Goal: Task Accomplishment & Management: Use online tool/utility

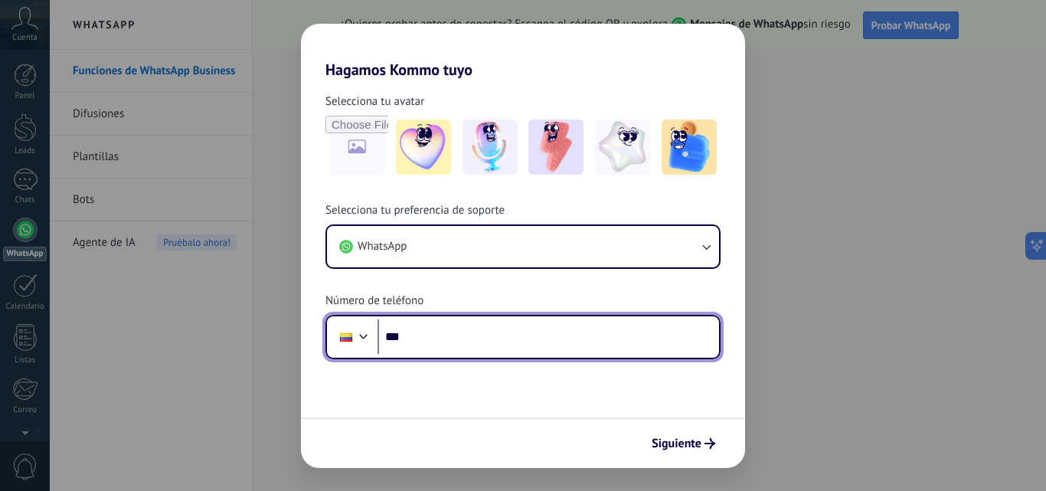
click at [638, 329] on input "***" at bounding box center [547, 336] width 341 height 35
type input "**********"
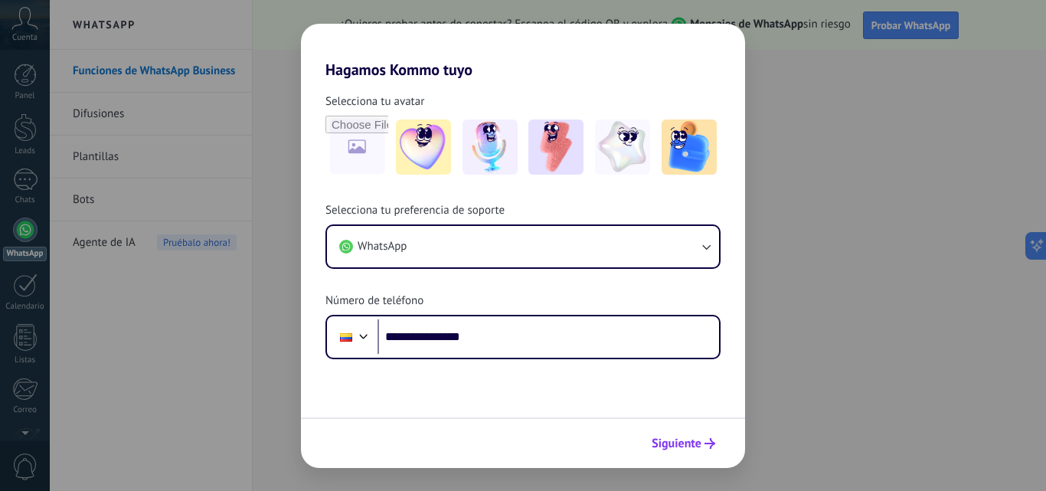
click at [707, 437] on button "Siguiente" at bounding box center [682, 443] width 77 height 26
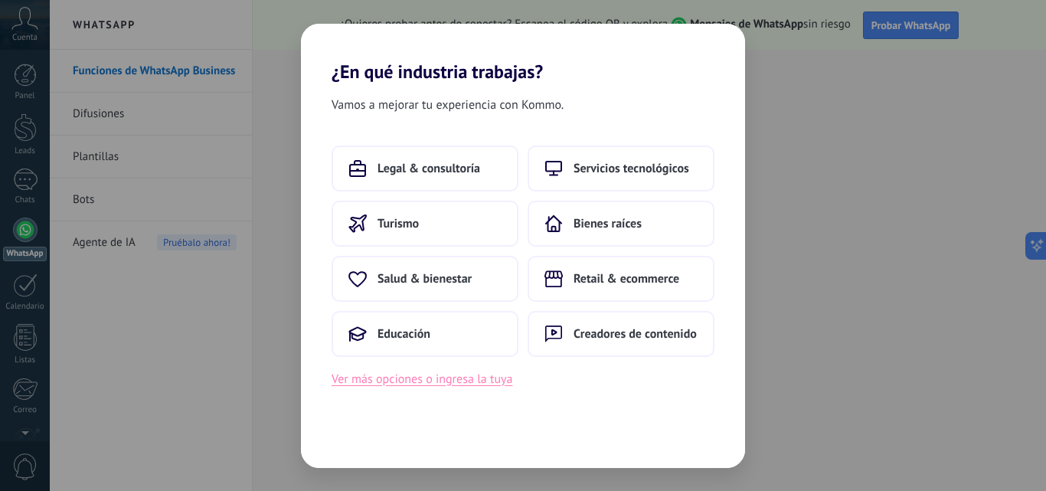
click at [507, 382] on button "Ver más opciones o ingresa la tuya" at bounding box center [421, 379] width 181 height 20
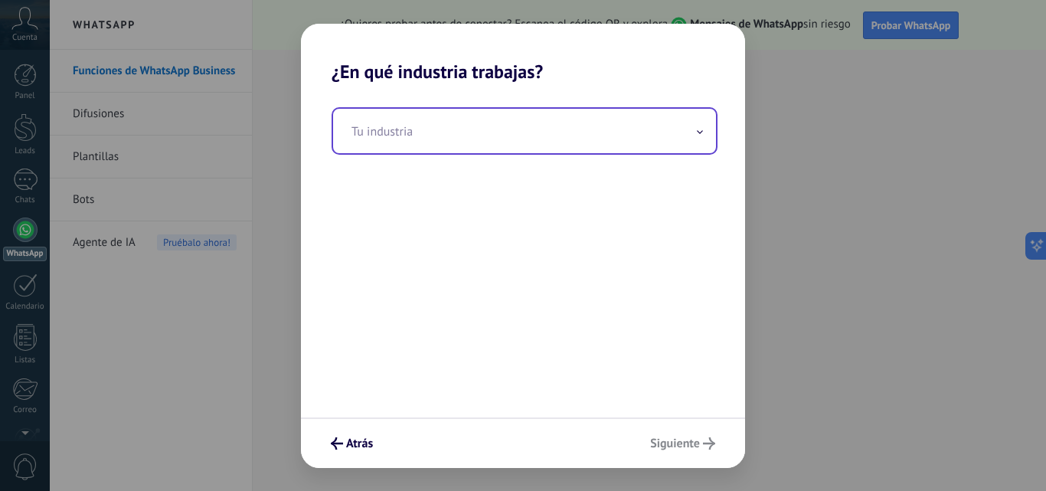
click at [536, 115] on input "text" at bounding box center [524, 131] width 383 height 44
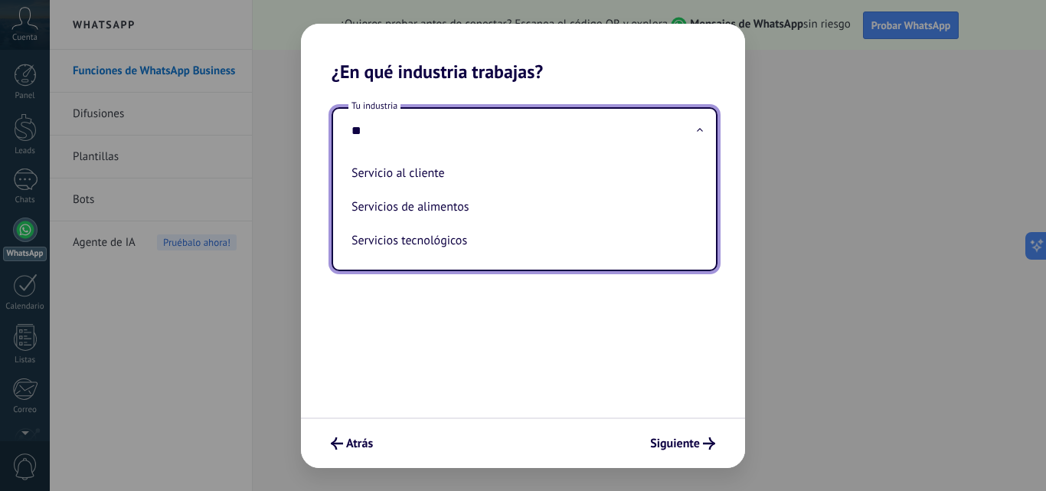
type input "*"
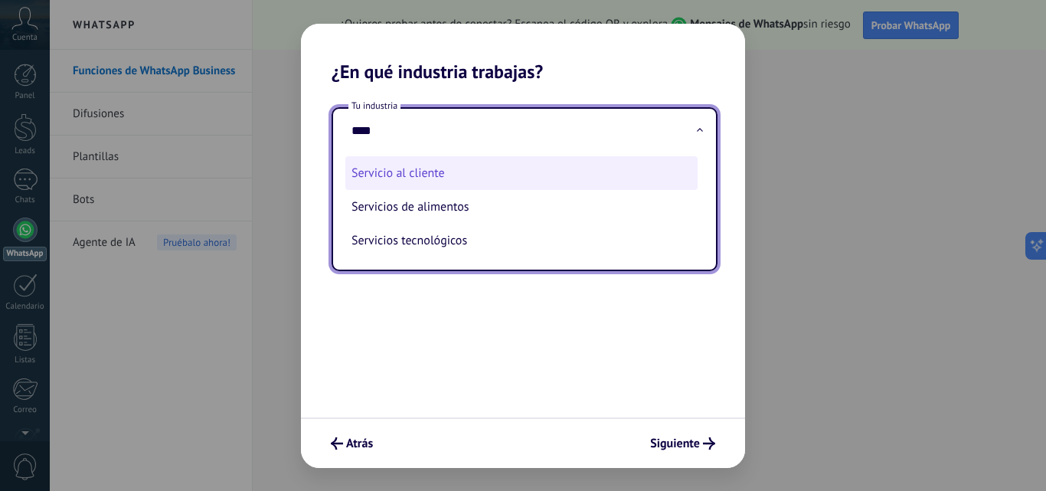
click at [569, 178] on li "Servicio al cliente" at bounding box center [521, 173] width 352 height 34
type input "**********"
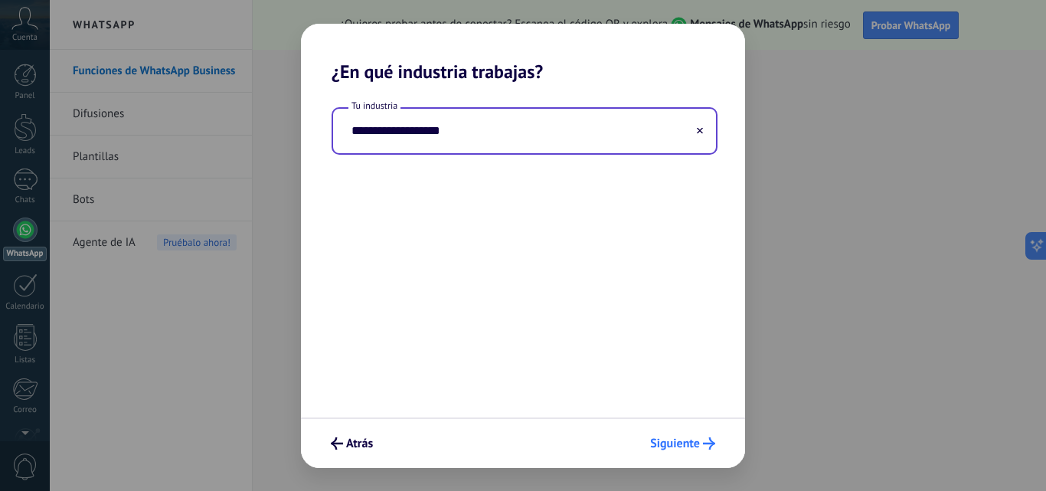
click at [675, 439] on span "Siguiente" at bounding box center [675, 443] width 50 height 11
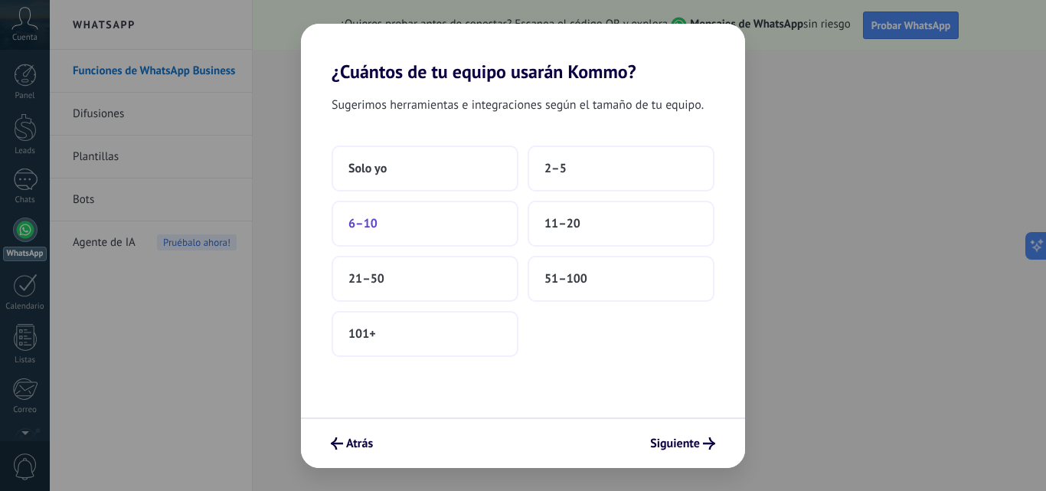
click at [449, 233] on button "6–10" at bounding box center [424, 224] width 187 height 46
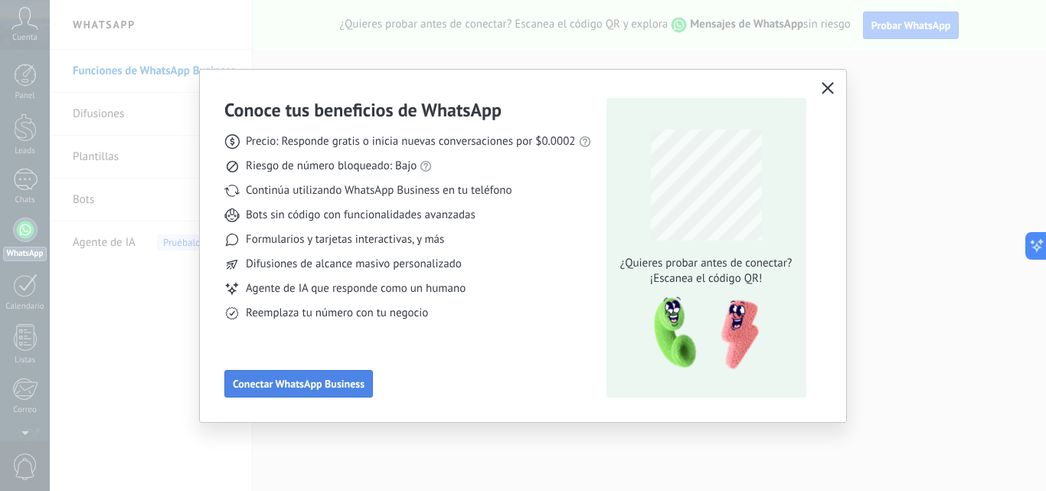
click at [338, 383] on span "Conectar WhatsApp Business" at bounding box center [299, 383] width 132 height 11
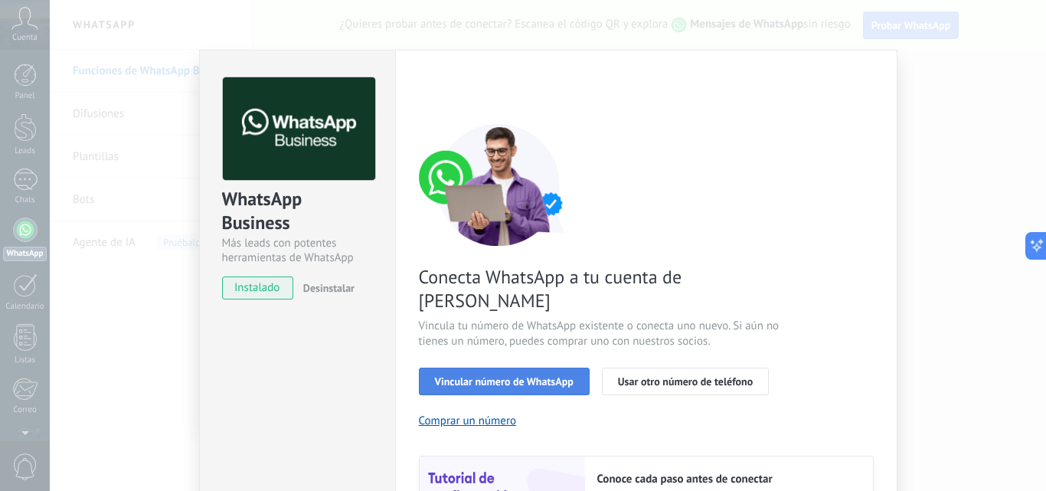
click at [558, 376] on span "Vincular número de WhatsApp" at bounding box center [504, 381] width 139 height 11
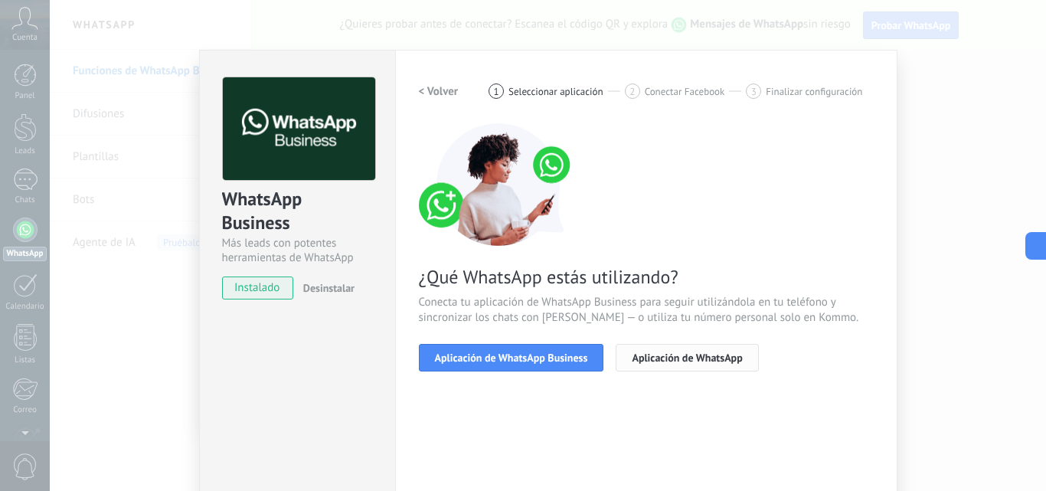
click at [710, 363] on span "Aplicación de WhatsApp" at bounding box center [686, 357] width 110 height 11
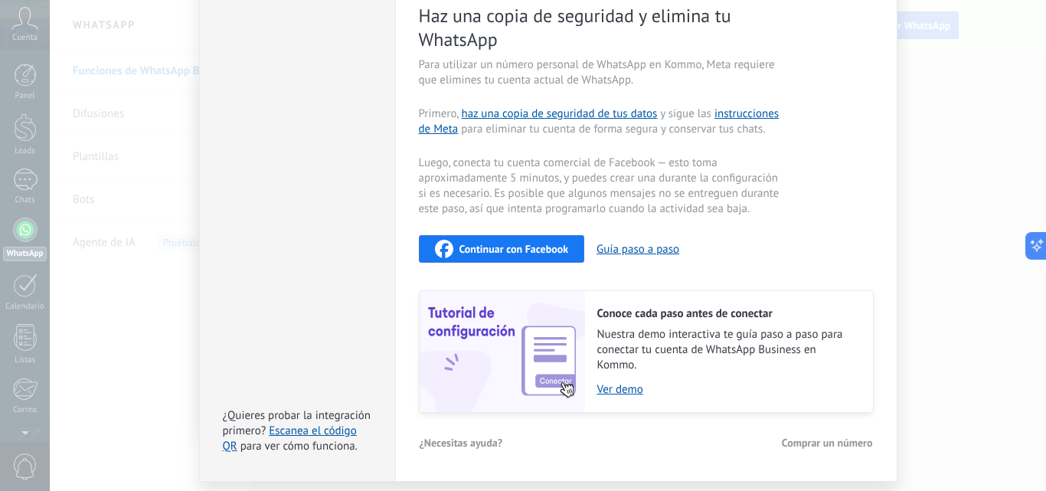
scroll to position [318, 0]
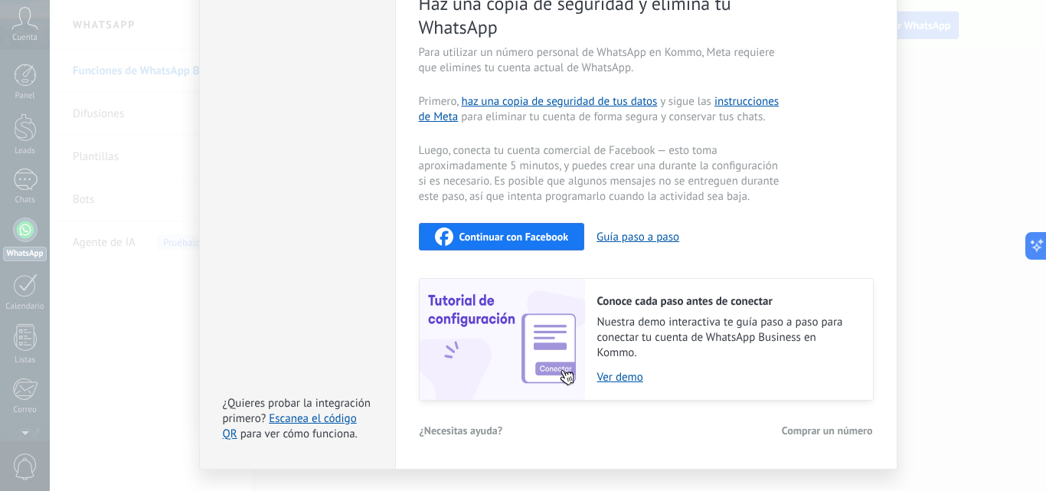
click at [528, 243] on div "Continuar con Facebook" at bounding box center [502, 236] width 134 height 18
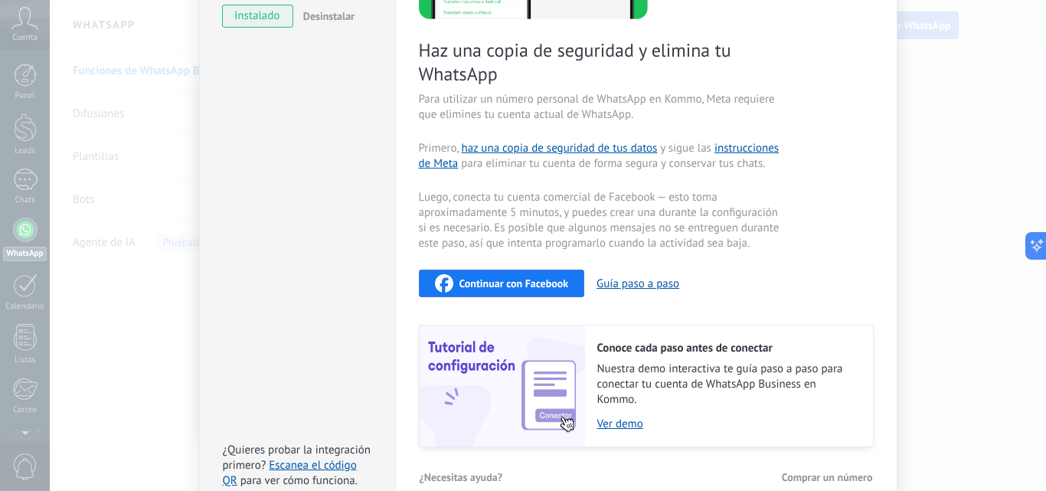
scroll to position [268, 0]
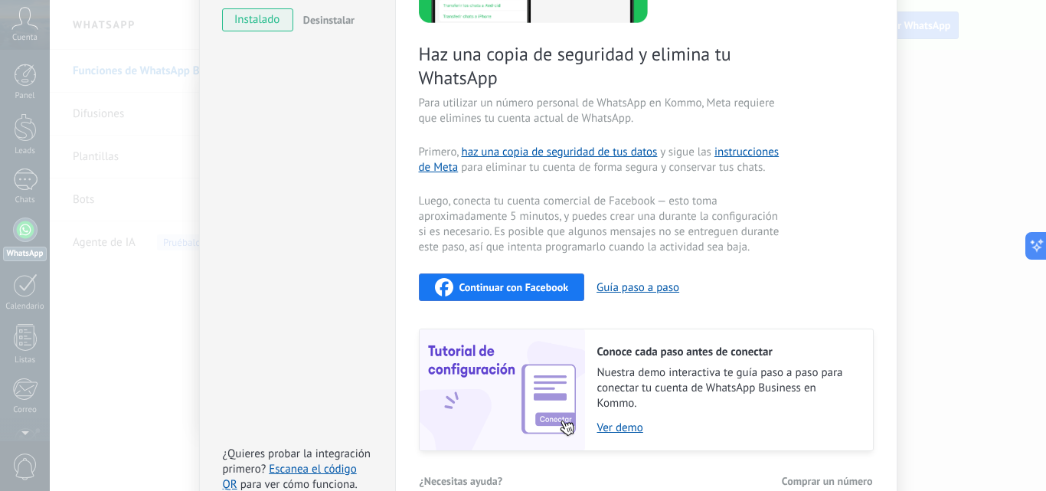
click at [544, 286] on span "Continuar con Facebook" at bounding box center [513, 287] width 109 height 11
click at [269, 256] on div "WhatsApp Business Más leads con potentes herramientas de WhatsApp instalado Des…" at bounding box center [297, 151] width 196 height 738
click at [21, 97] on div "Conoce tus beneficios de WhatsApp Precio: Responde gratis o inicia nuevas conve…" at bounding box center [523, 245] width 1046 height 491
